Goal: Task Accomplishment & Management: Manage account settings

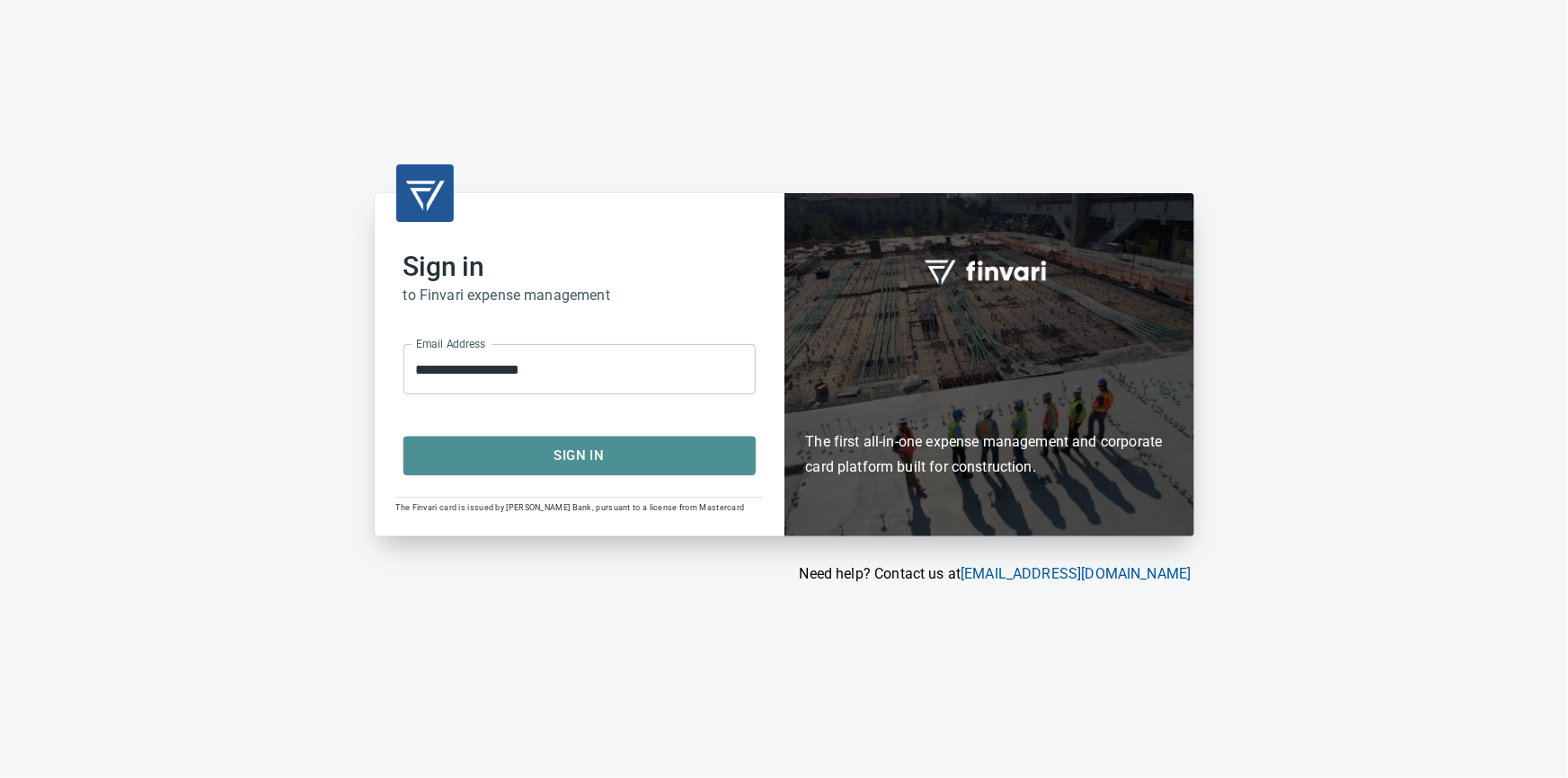
click at [570, 451] on span "Sign In" at bounding box center [580, 455] width 313 height 23
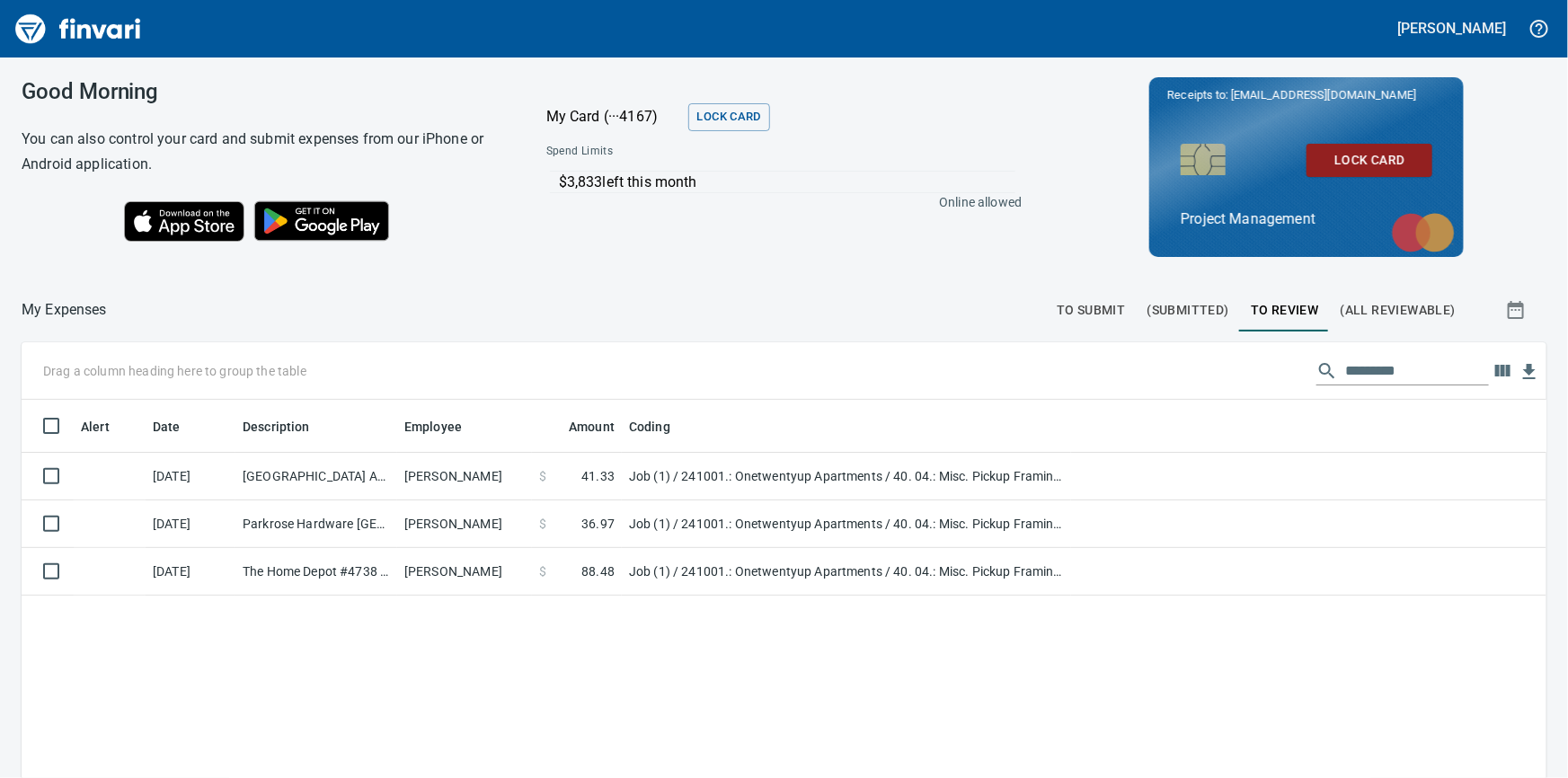
scroll to position [568, 1501]
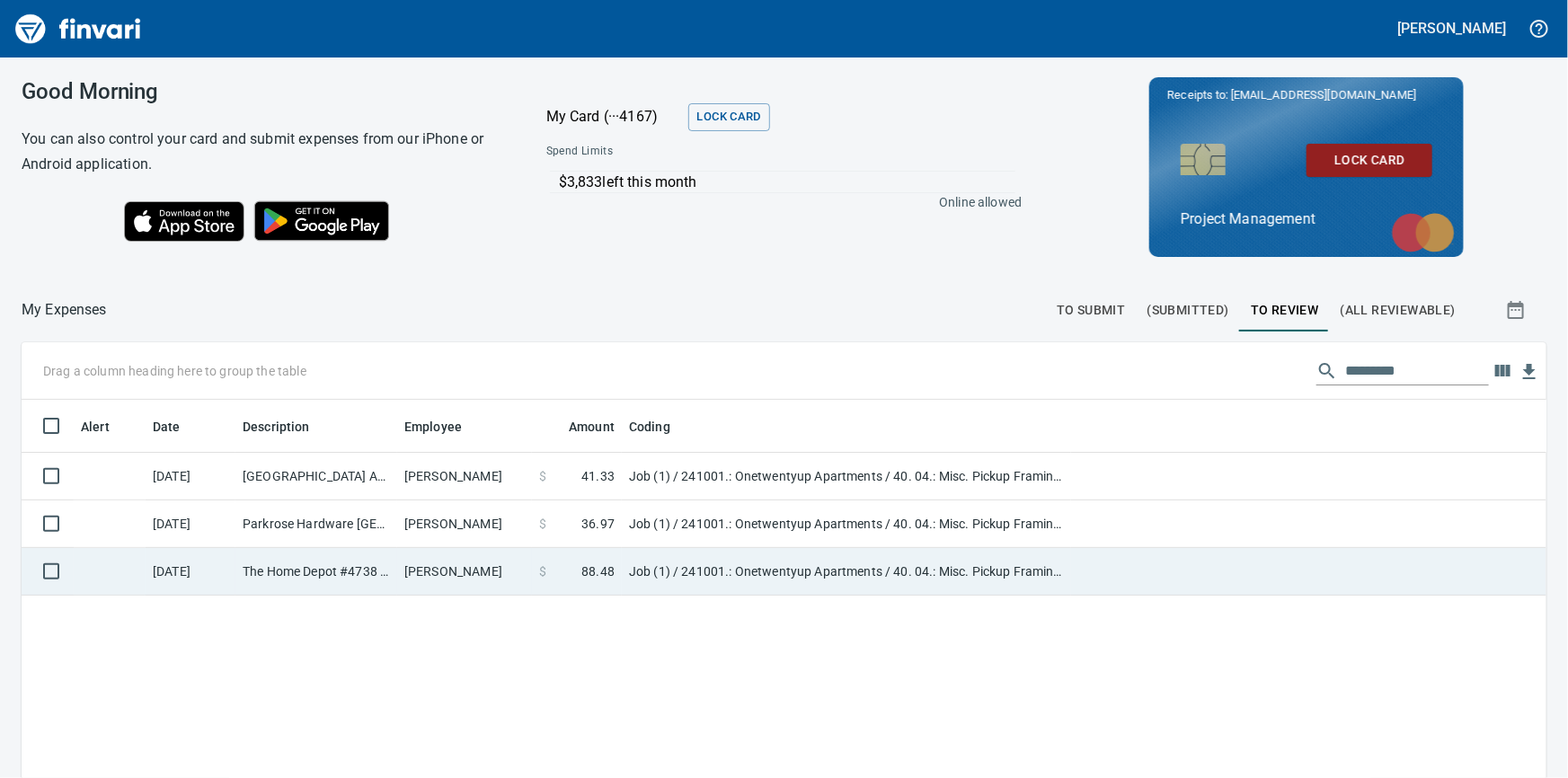
click at [392, 570] on td "The Home Depot #4738 [GEOGRAPHIC_DATA] [GEOGRAPHIC_DATA]" at bounding box center [316, 572] width 161 height 48
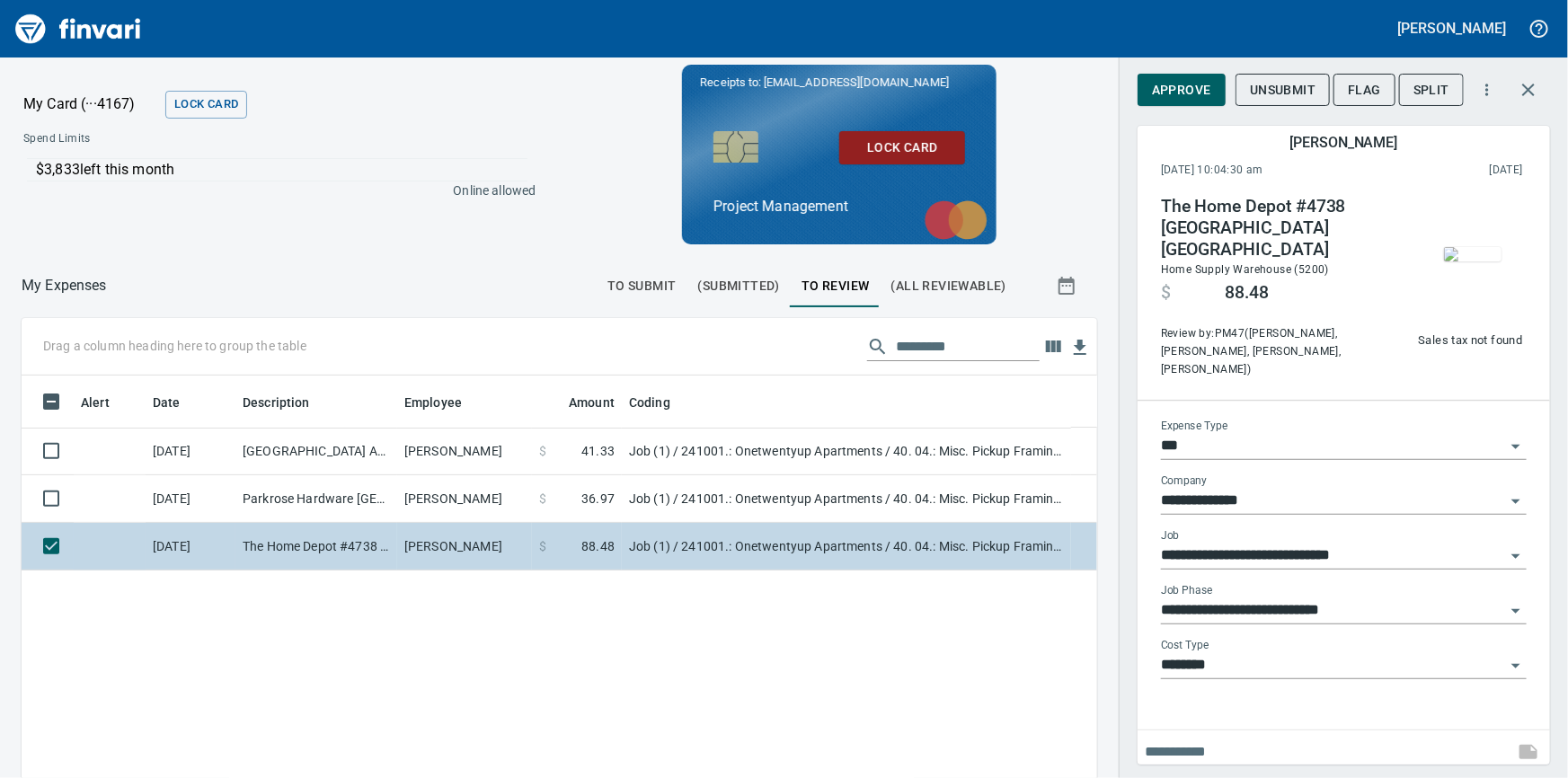
scroll to position [568, 1052]
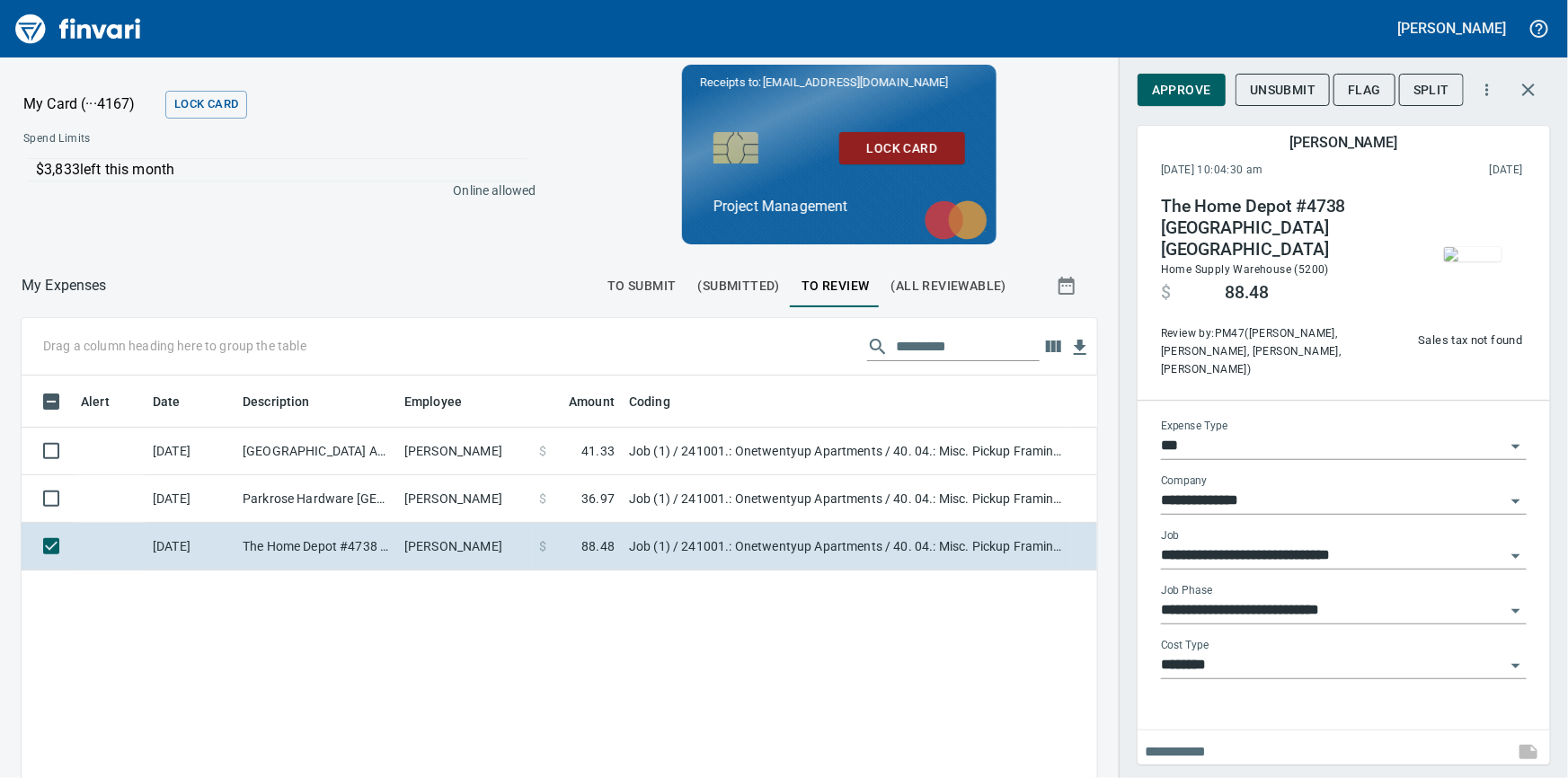
click at [1483, 247] on img "button" at bounding box center [1473, 254] width 58 height 14
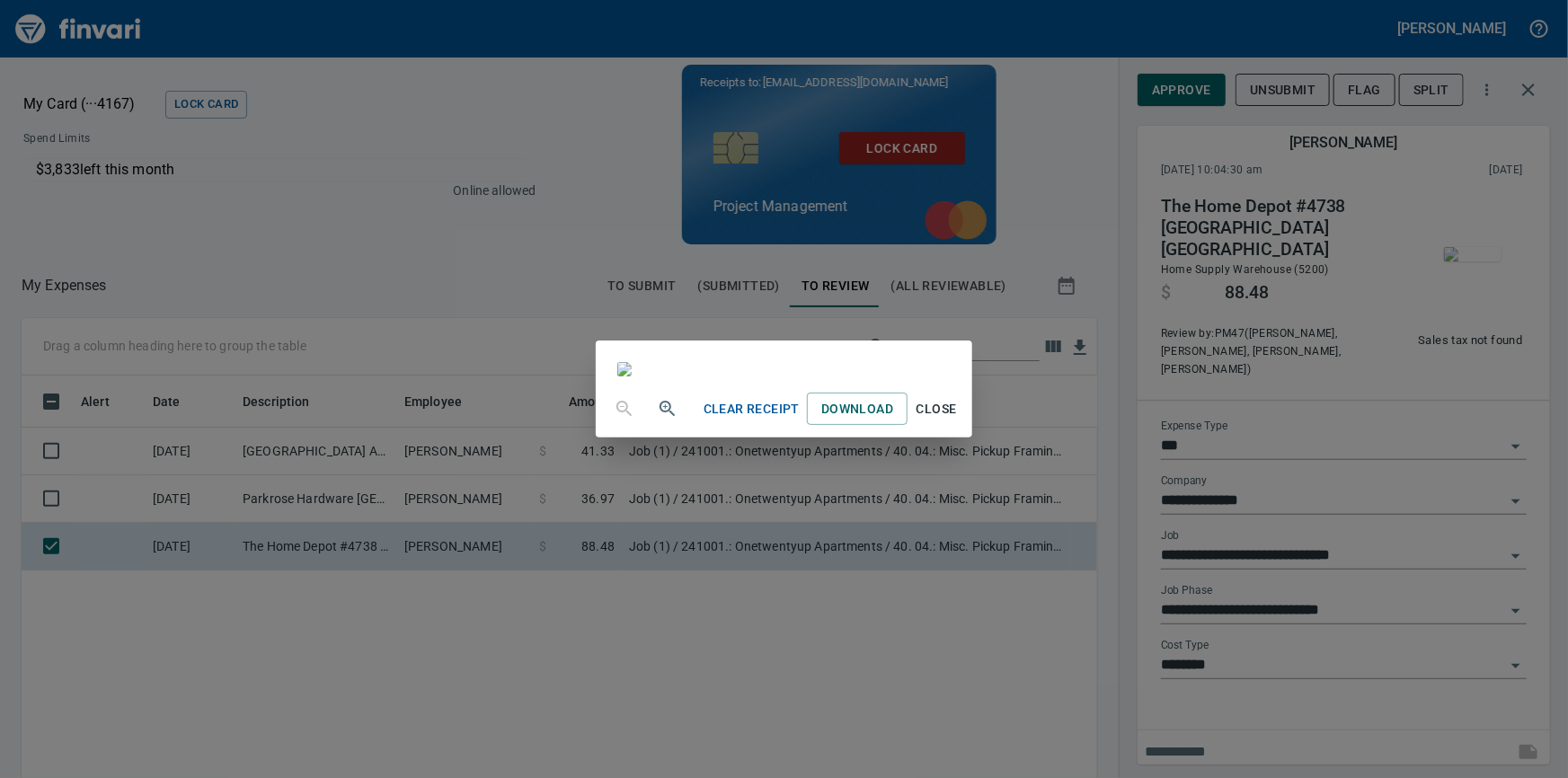
drag, startPoint x: 1115, startPoint y: 724, endPoint x: 1148, endPoint y: 633, distance: 96.8
click at [972, 437] on div "Clear Receipt Download Close" at bounding box center [784, 389] width 377 height 97
click at [958, 420] on span "Close" at bounding box center [935, 409] width 43 height 23
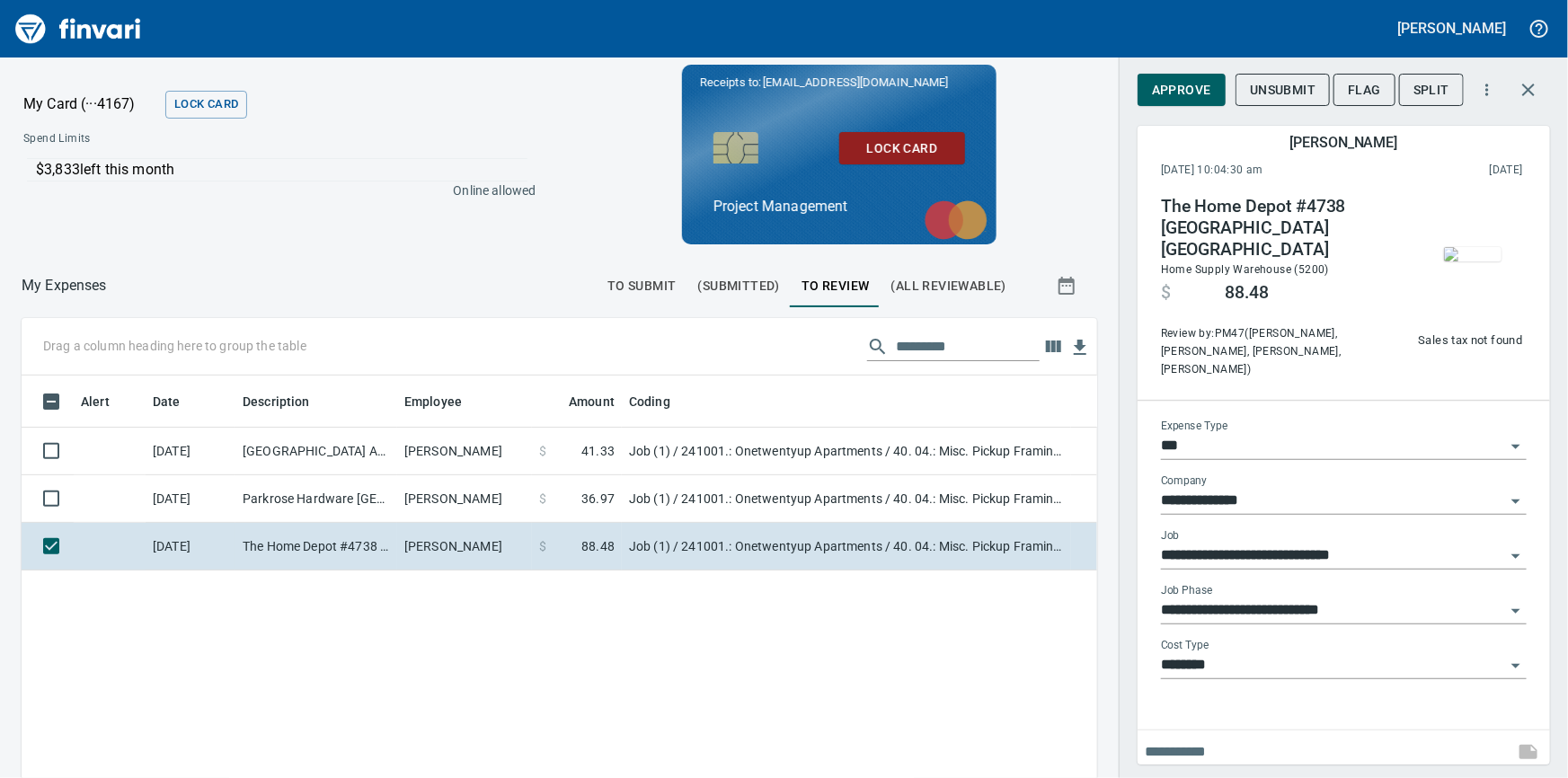
click at [1195, 92] on span "Approve" at bounding box center [1182, 90] width 60 height 23
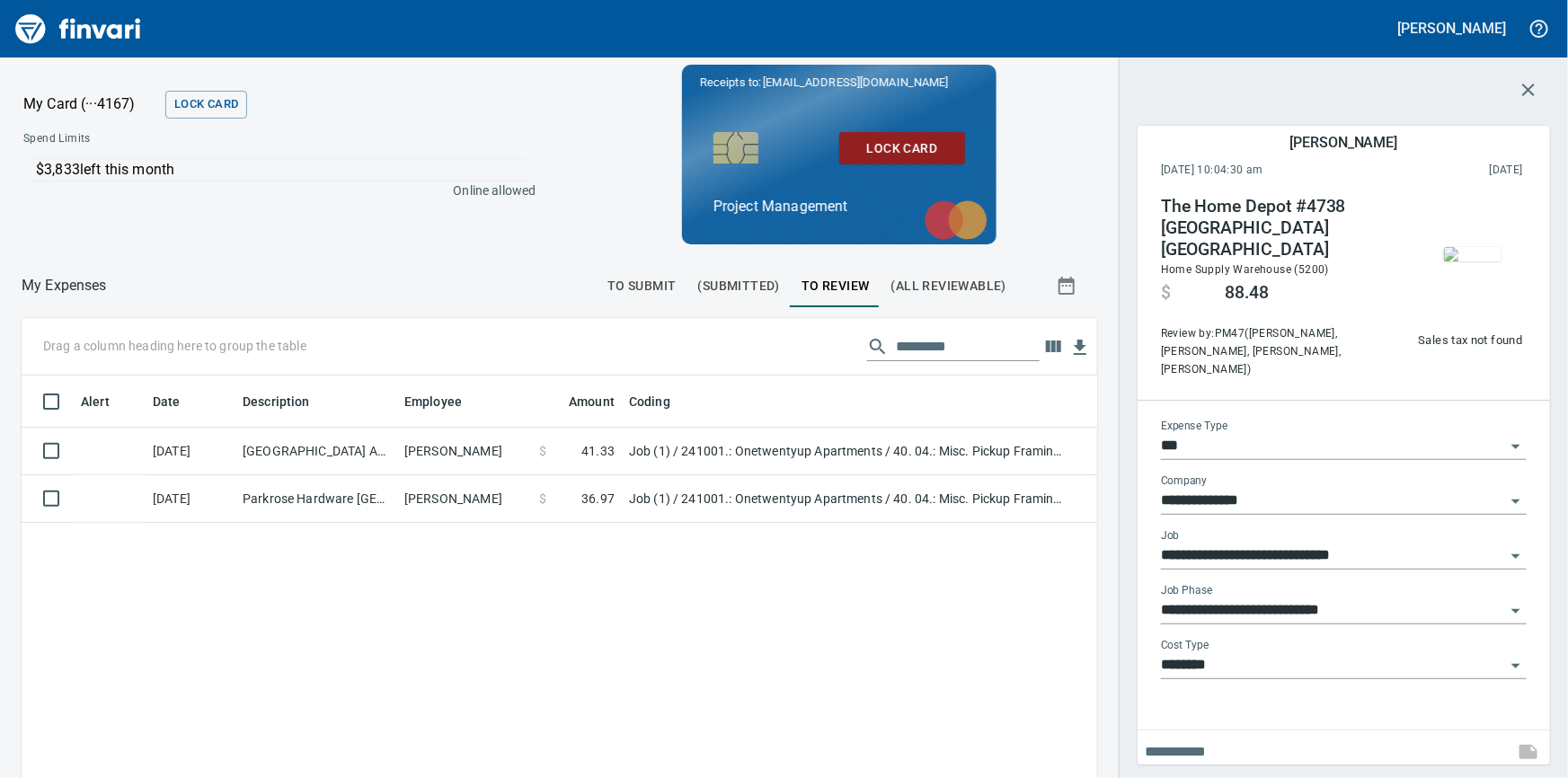
scroll to position [568, 1052]
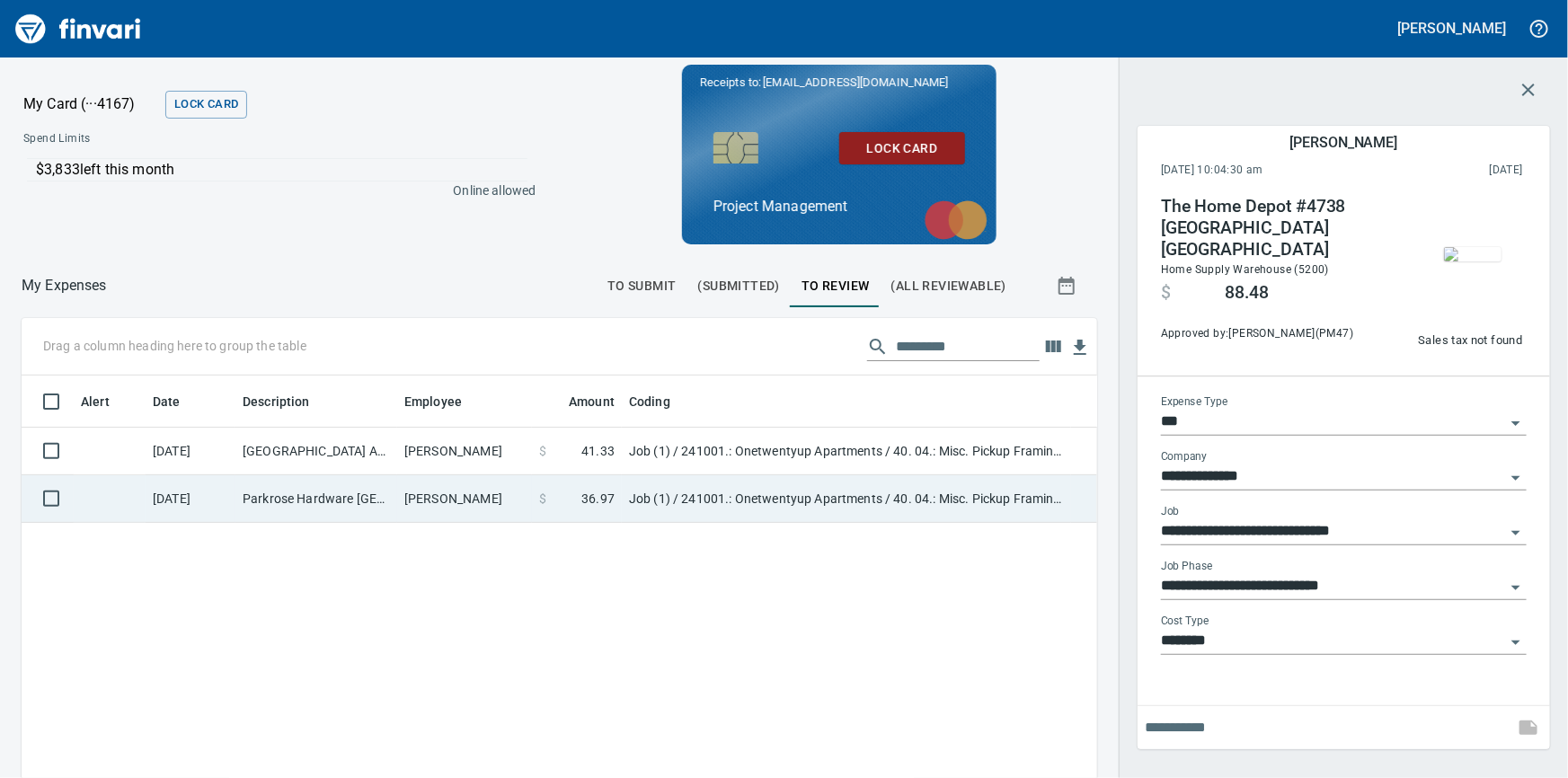
click at [379, 494] on td "Parkrose Hardware [GEOGRAPHIC_DATA] [GEOGRAPHIC_DATA]" at bounding box center [316, 499] width 161 height 48
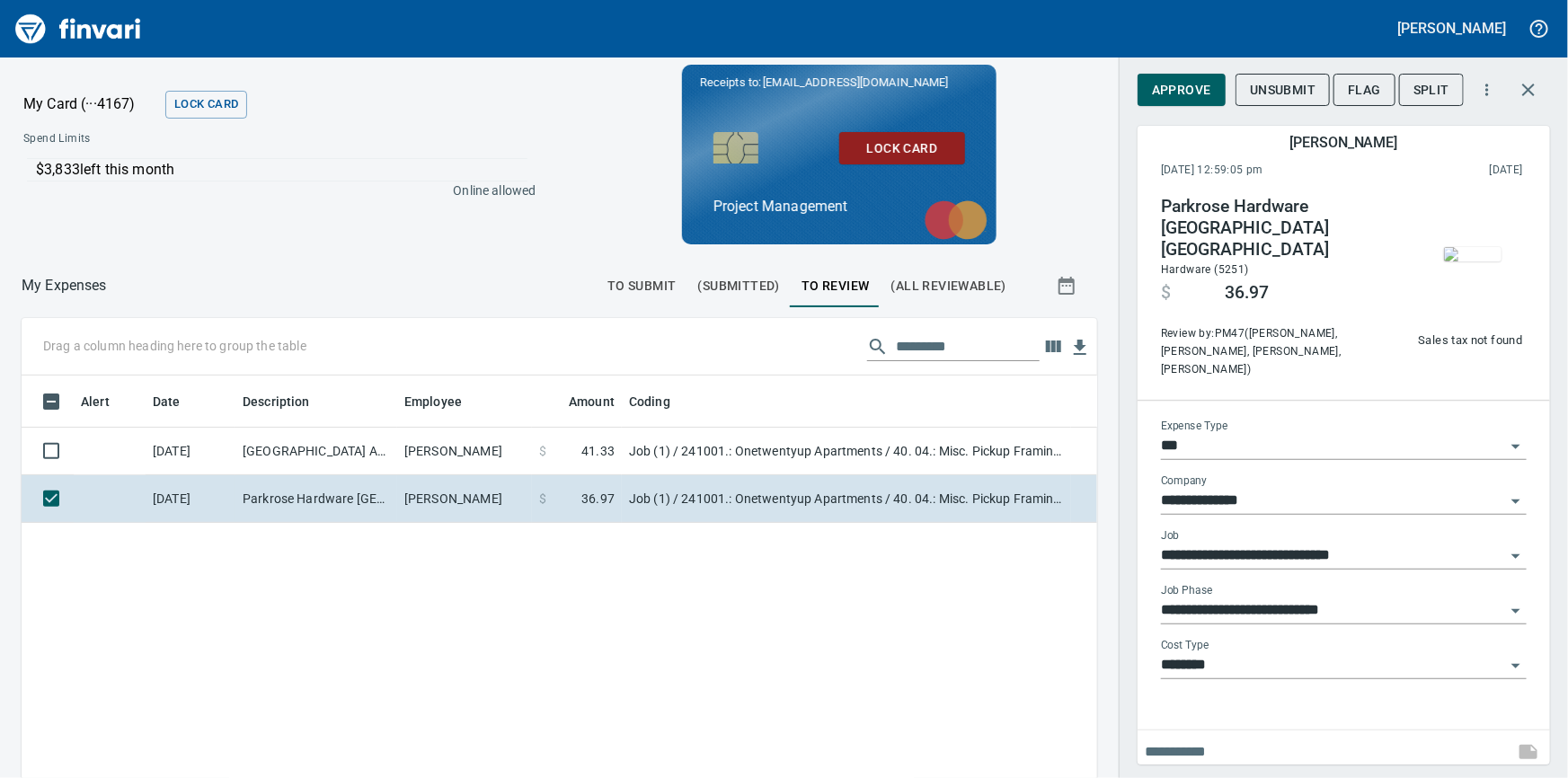
scroll to position [568, 1052]
click at [1474, 247] on img "button" at bounding box center [1473, 254] width 58 height 14
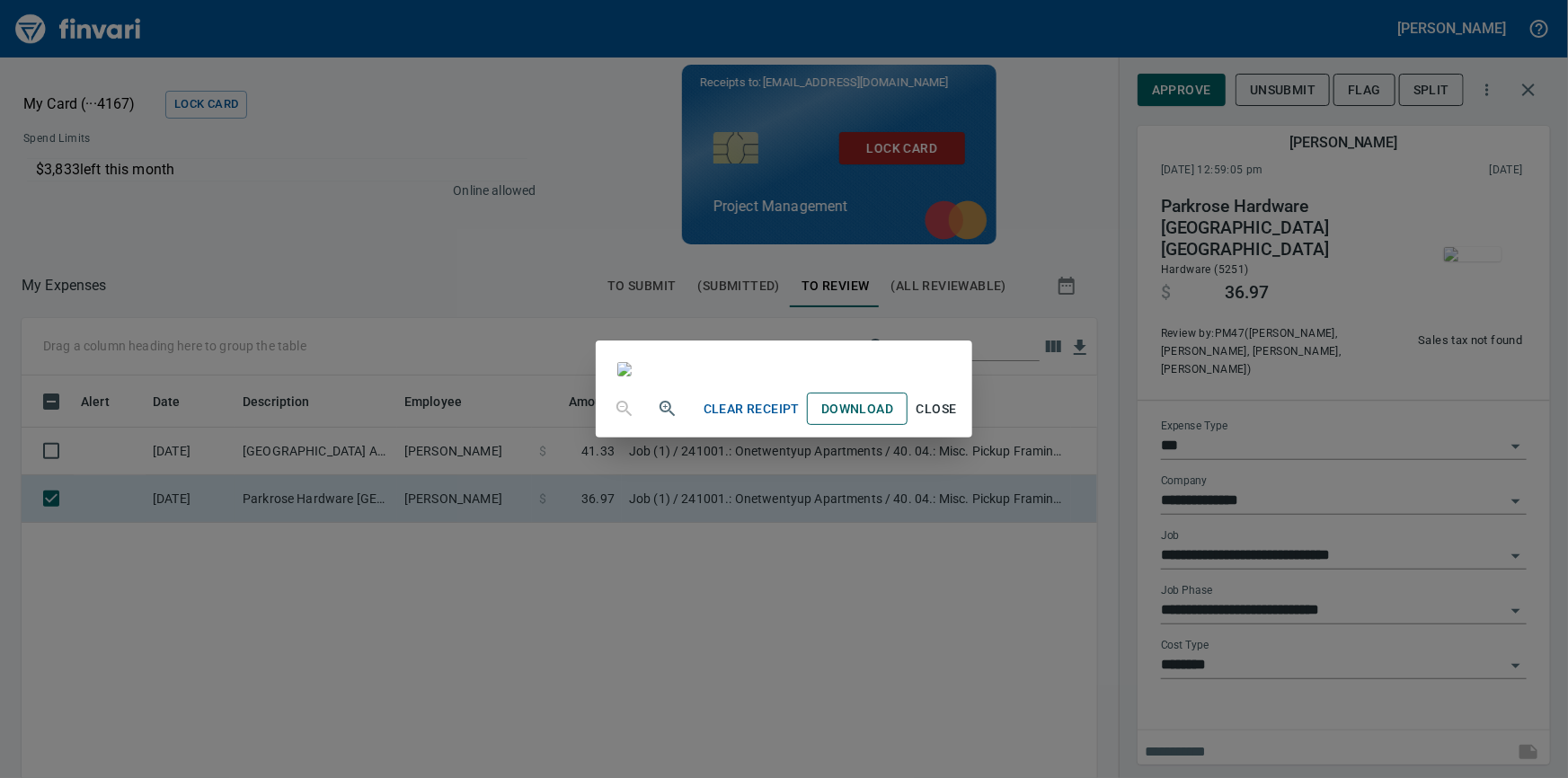
scroll to position [48, 0]
click at [958, 420] on span "Close" at bounding box center [935, 409] width 43 height 23
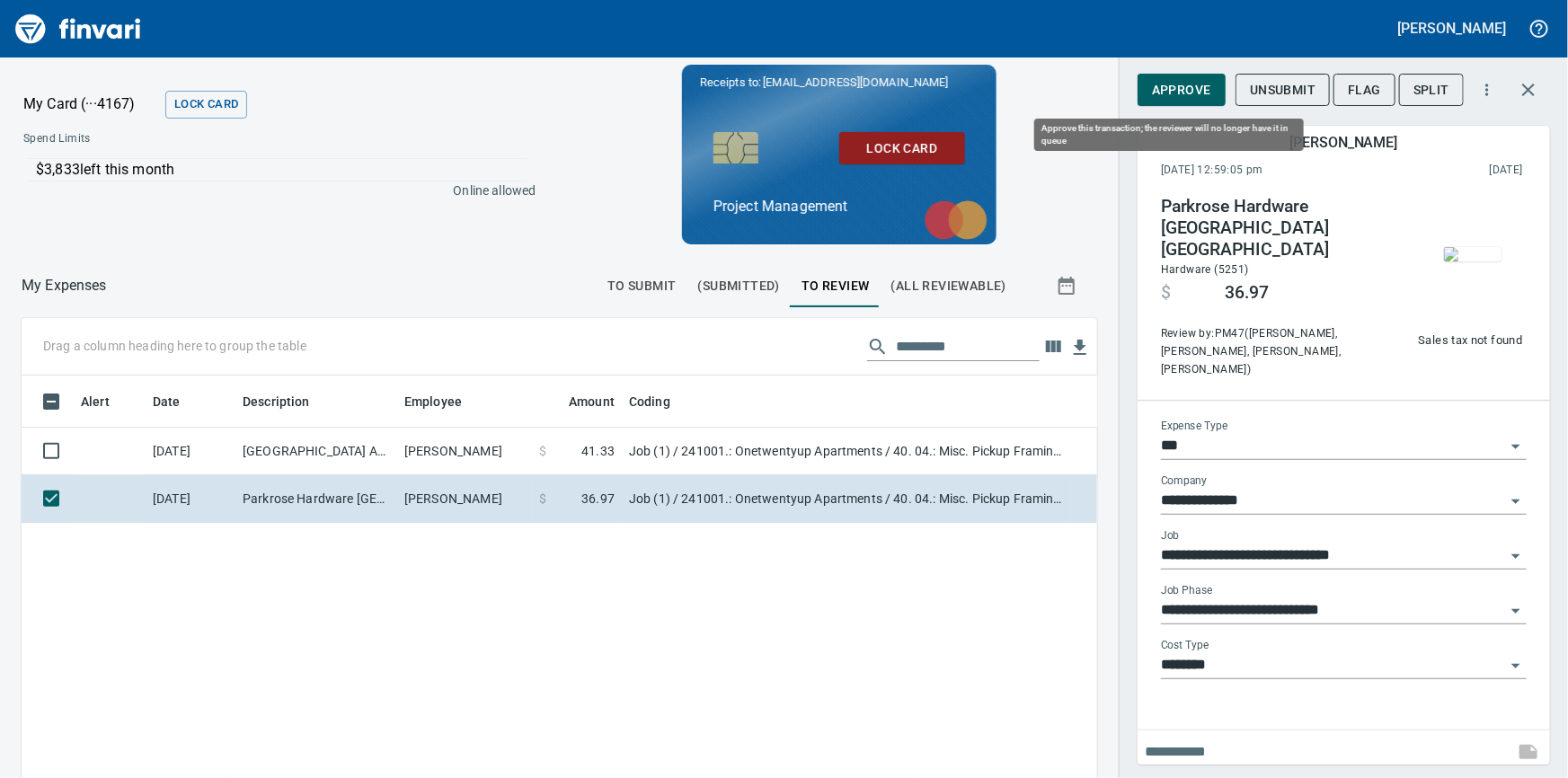
click at [1197, 97] on span "Approve" at bounding box center [1182, 90] width 60 height 23
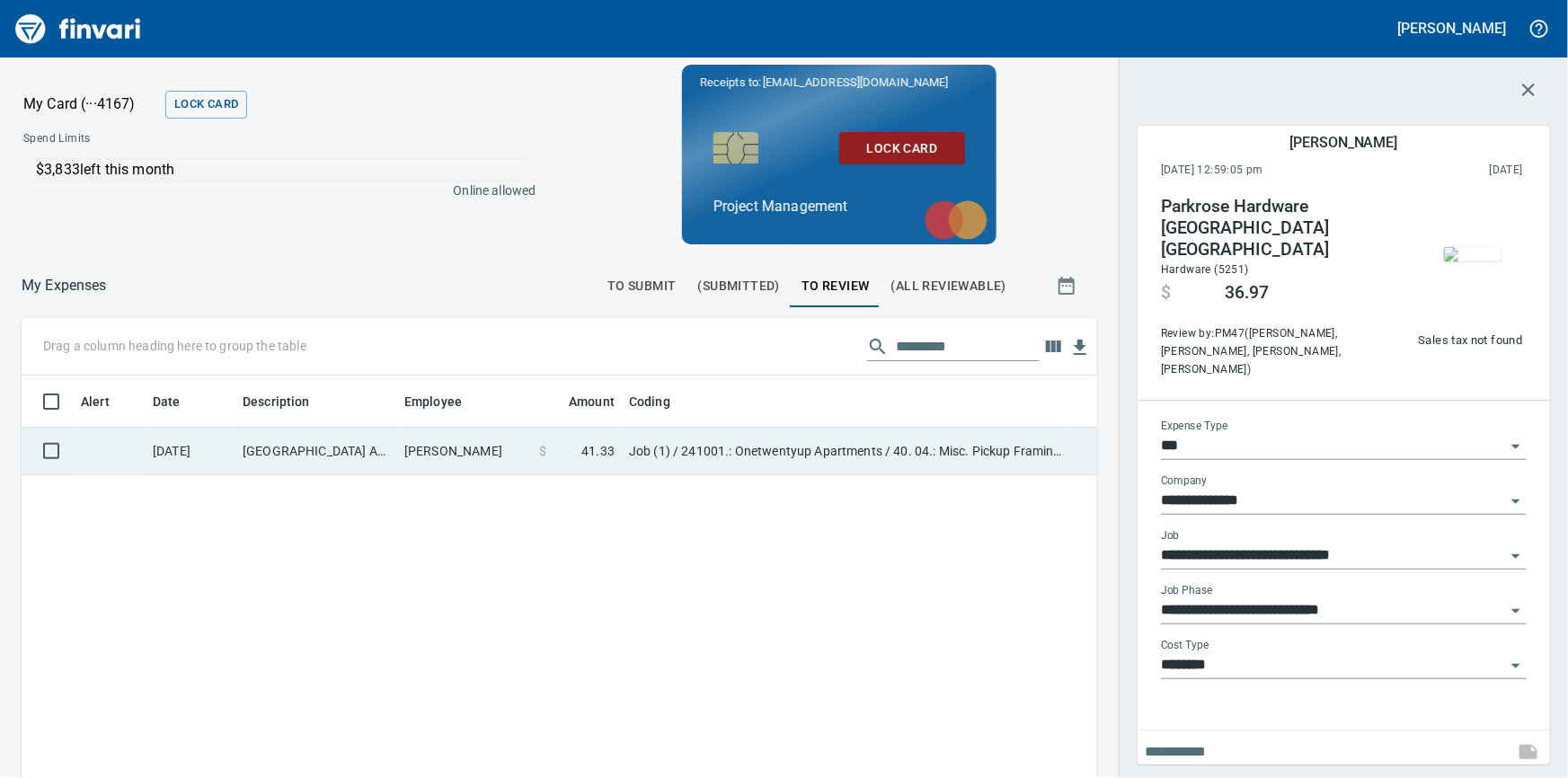
scroll to position [568, 1052]
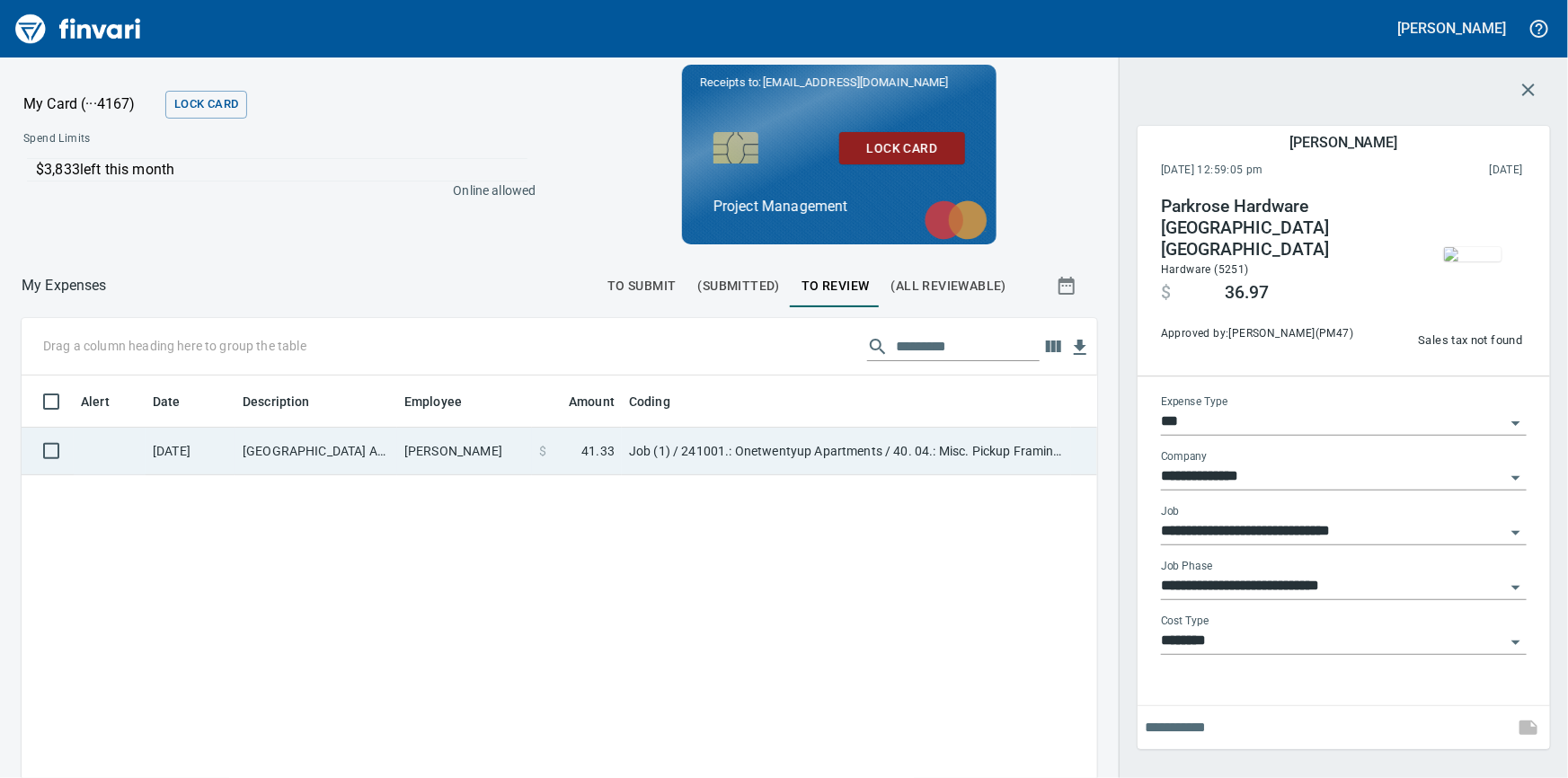
click at [621, 455] on td "$ 41.33" at bounding box center [577, 451] width 90 height 48
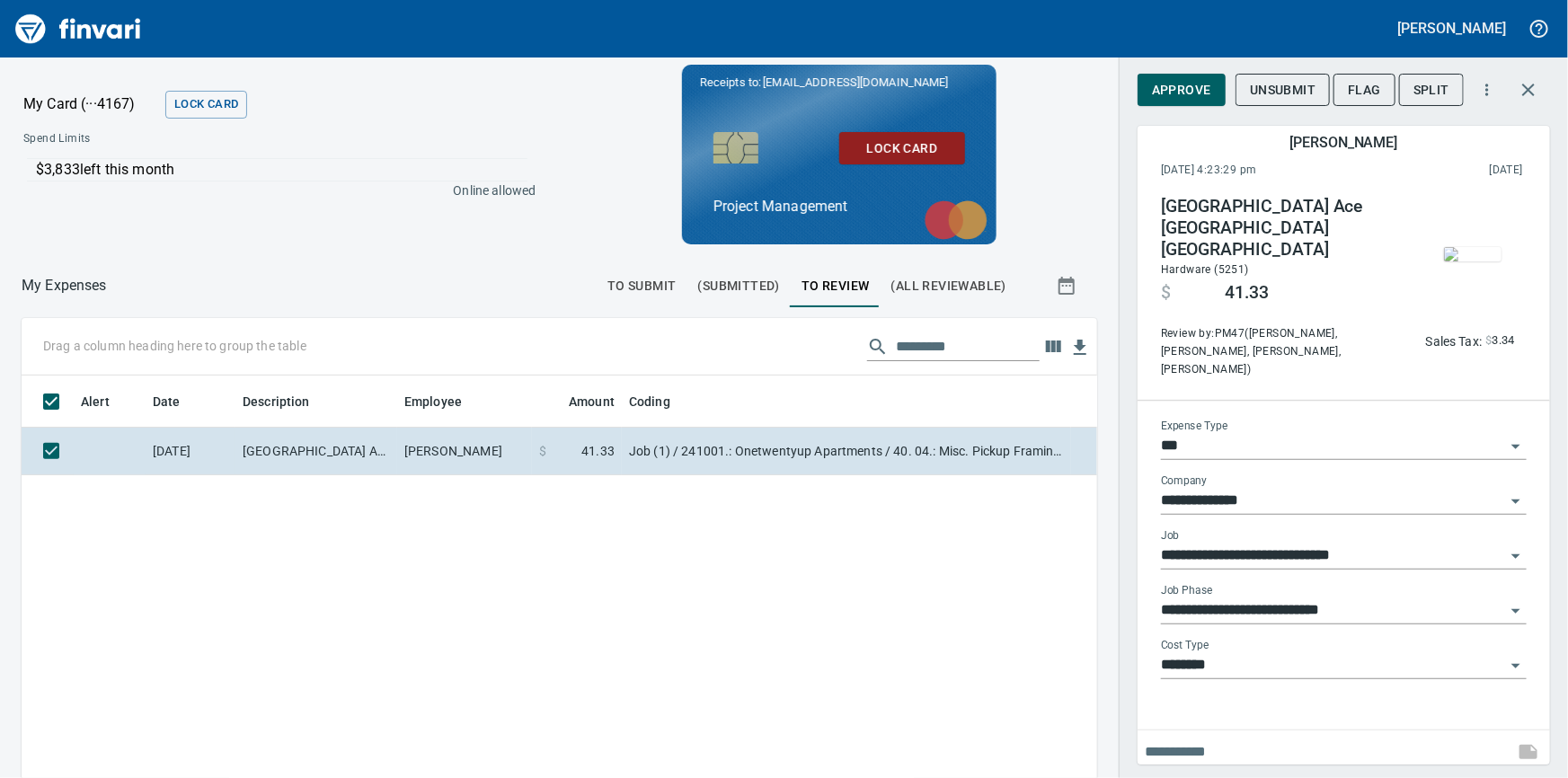
click at [1485, 251] on img "button" at bounding box center [1473, 254] width 58 height 14
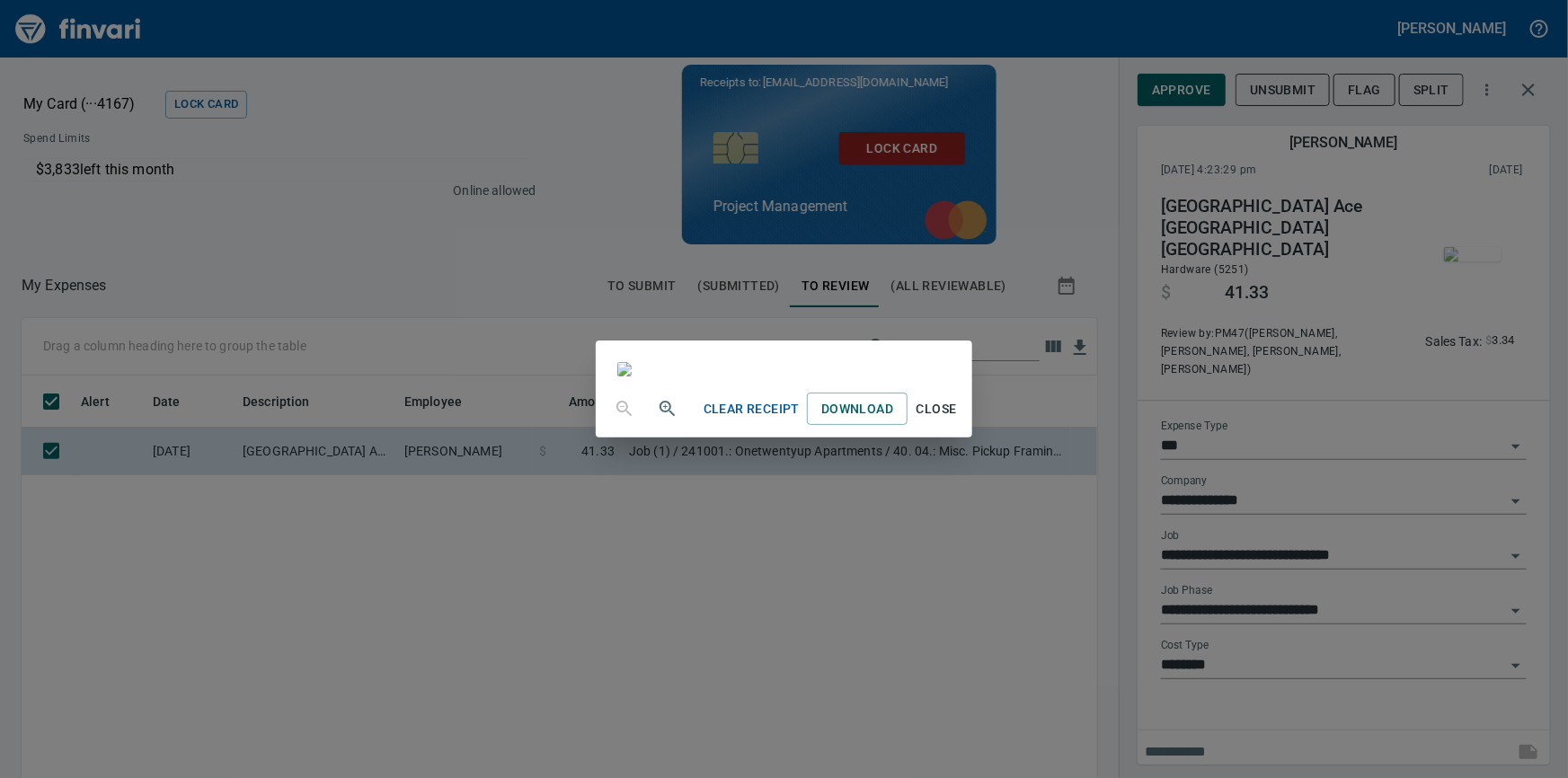
click at [958, 420] on span "Close" at bounding box center [935, 409] width 43 height 23
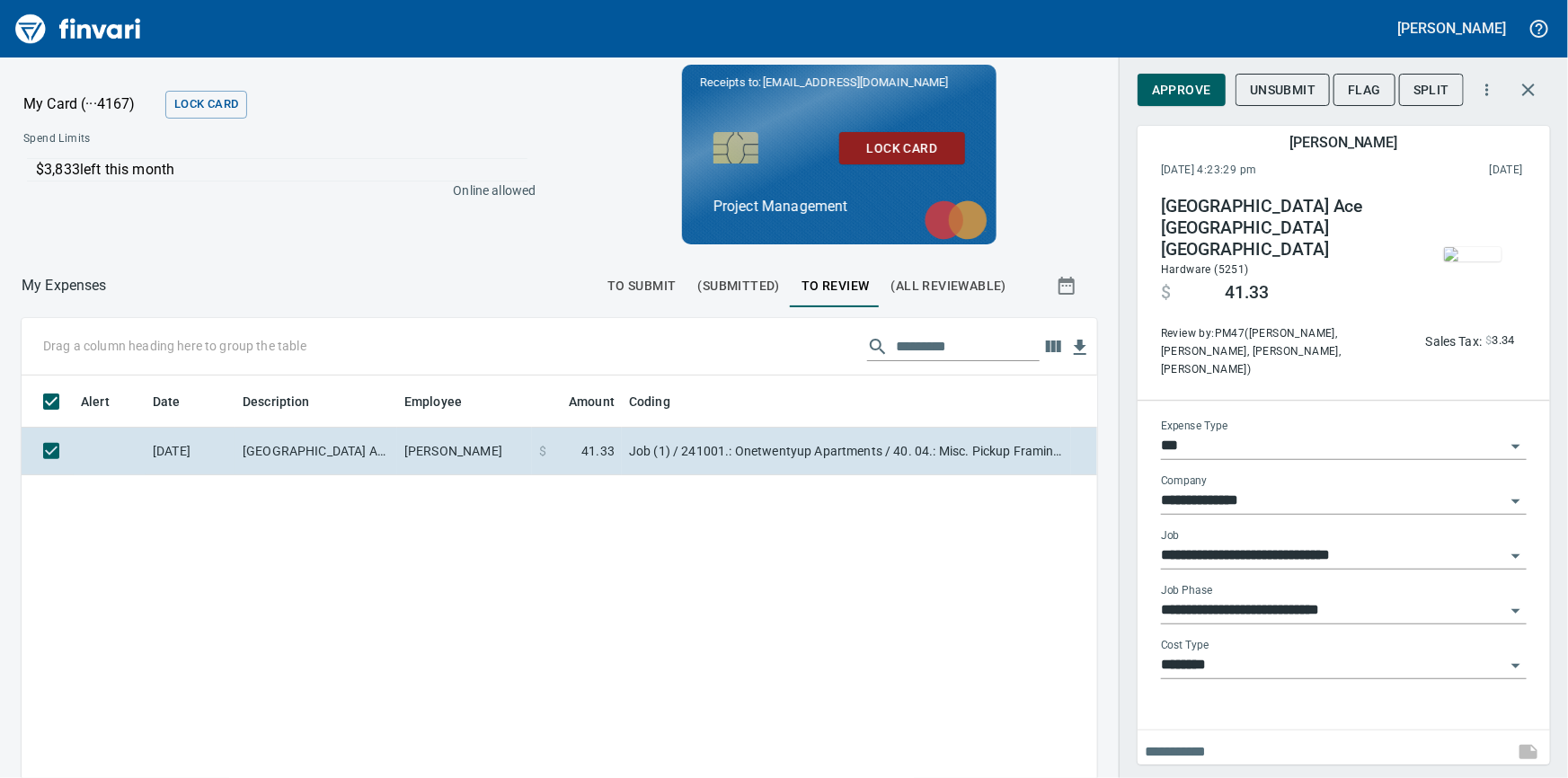
scroll to position [568, 1052]
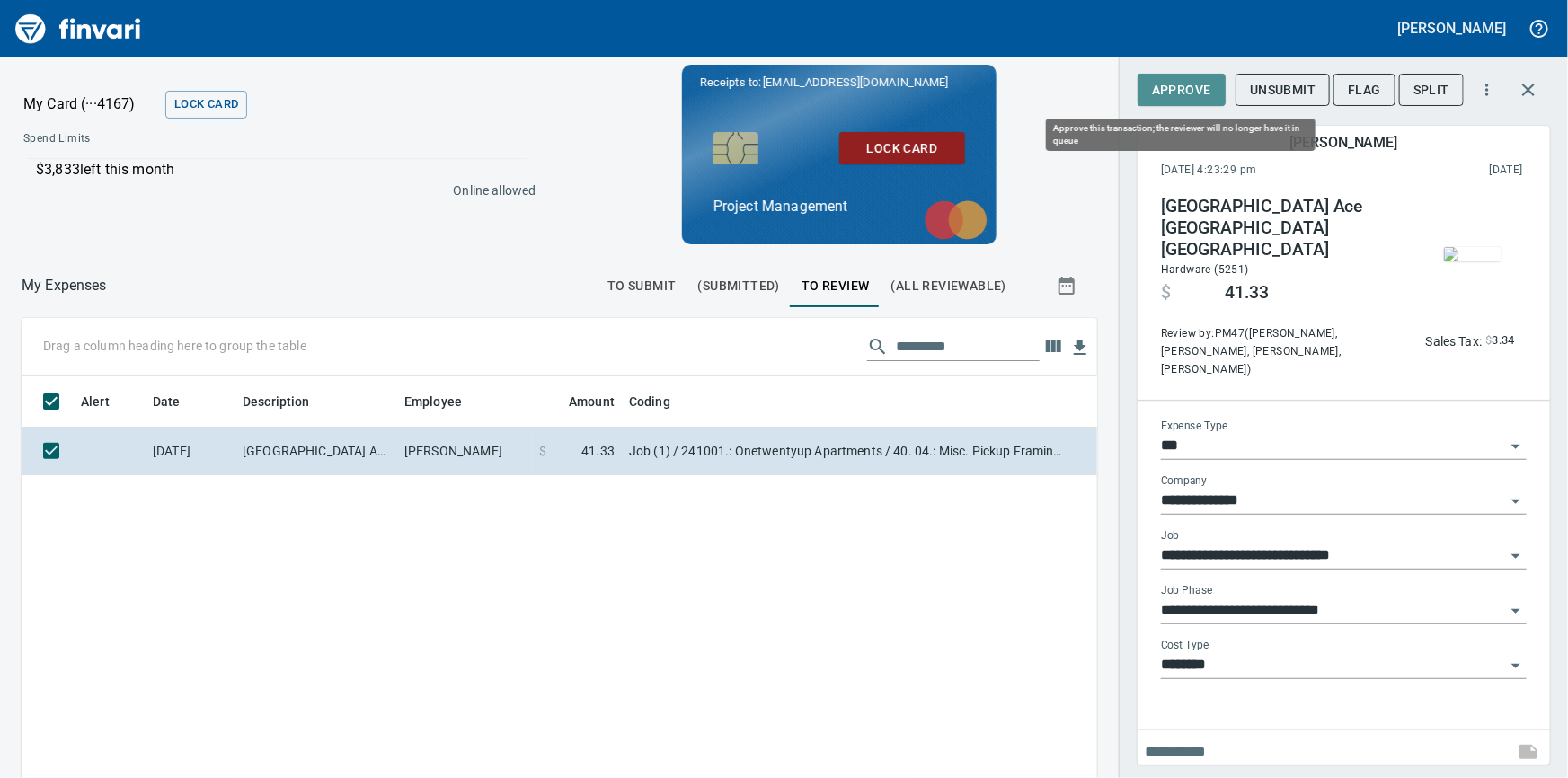
click at [1176, 94] on span "Approve" at bounding box center [1182, 90] width 60 height 23
